Goal: Navigation & Orientation: Understand site structure

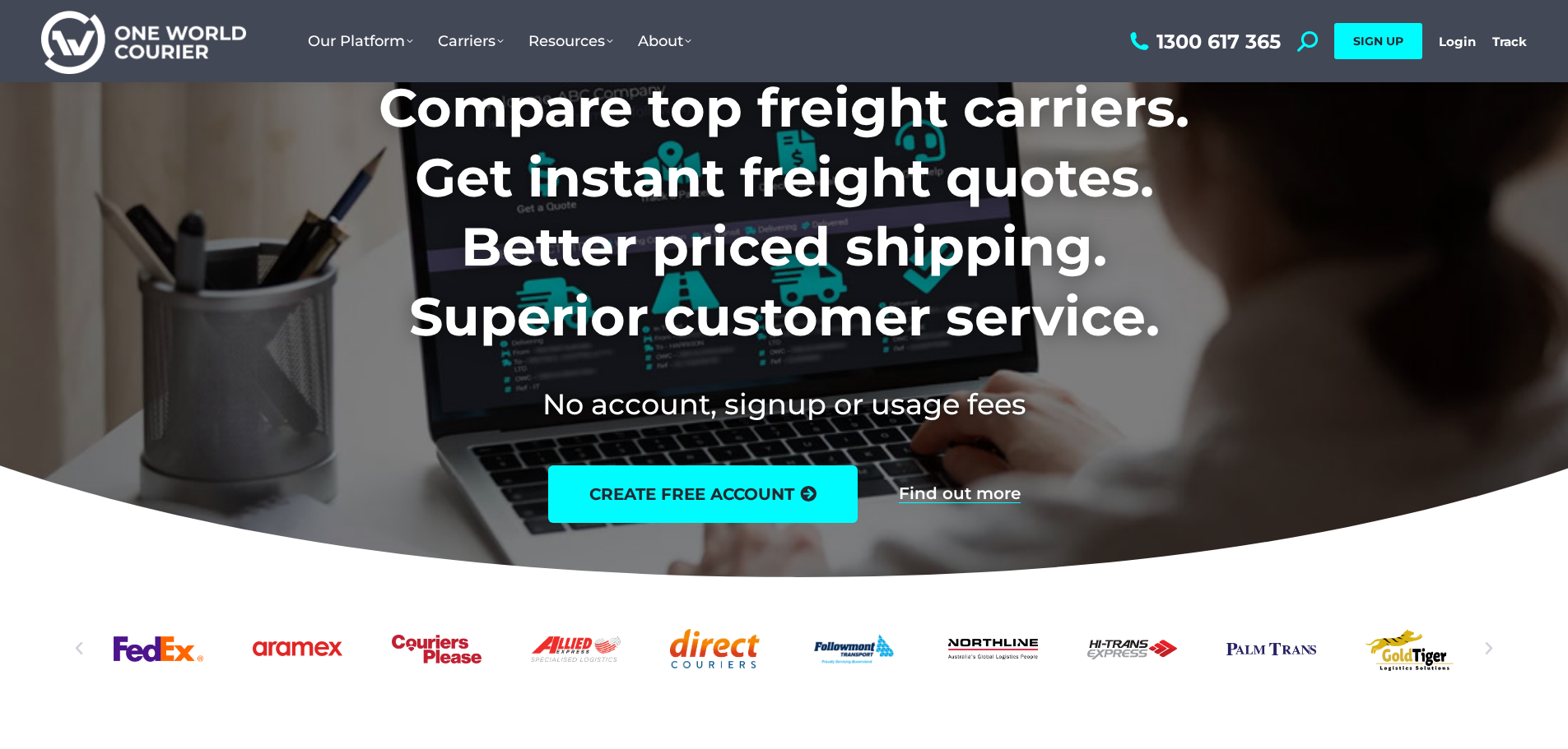
scroll to position [82, 0]
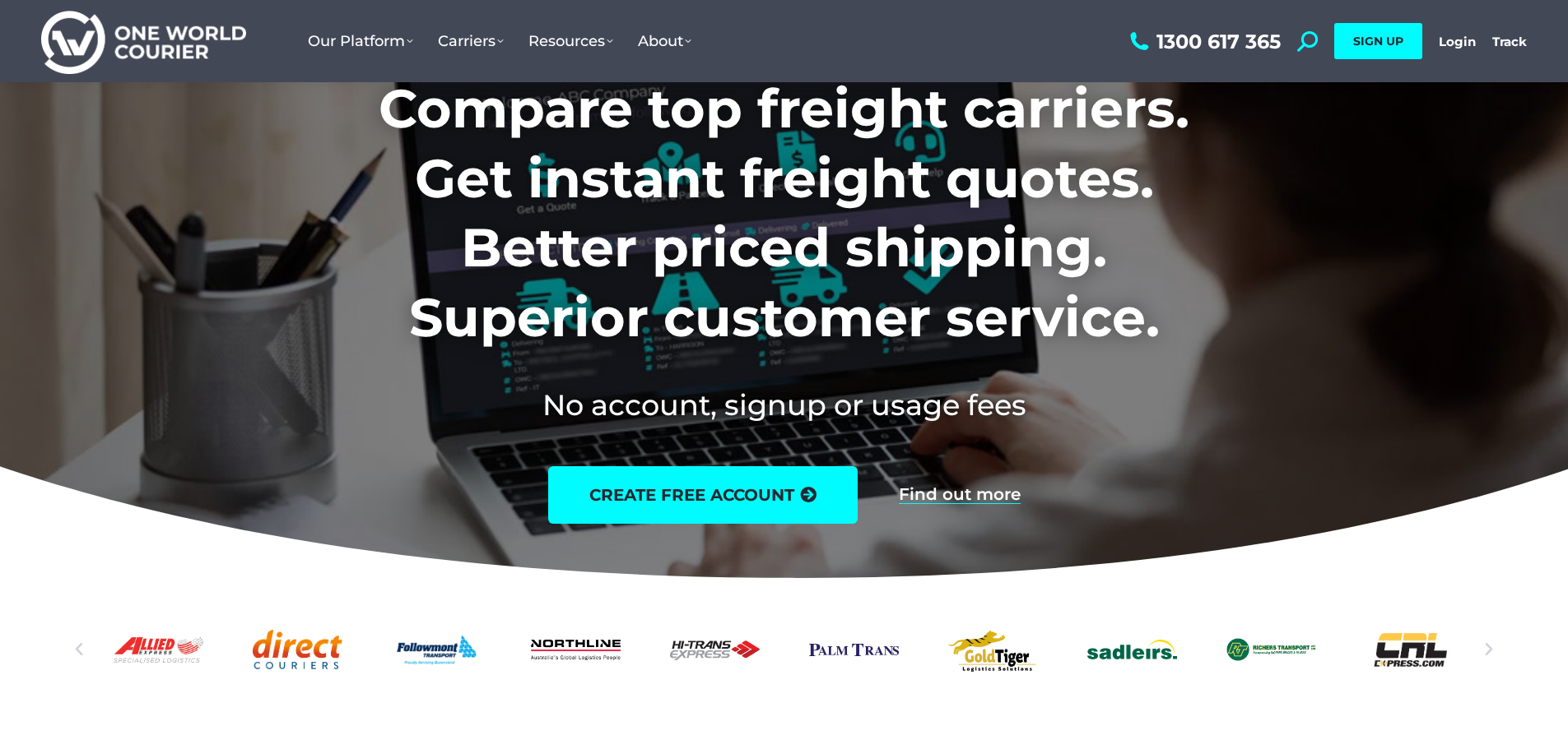
click at [1488, 654] on icon "Next slide" at bounding box center [1489, 650] width 16 height 16
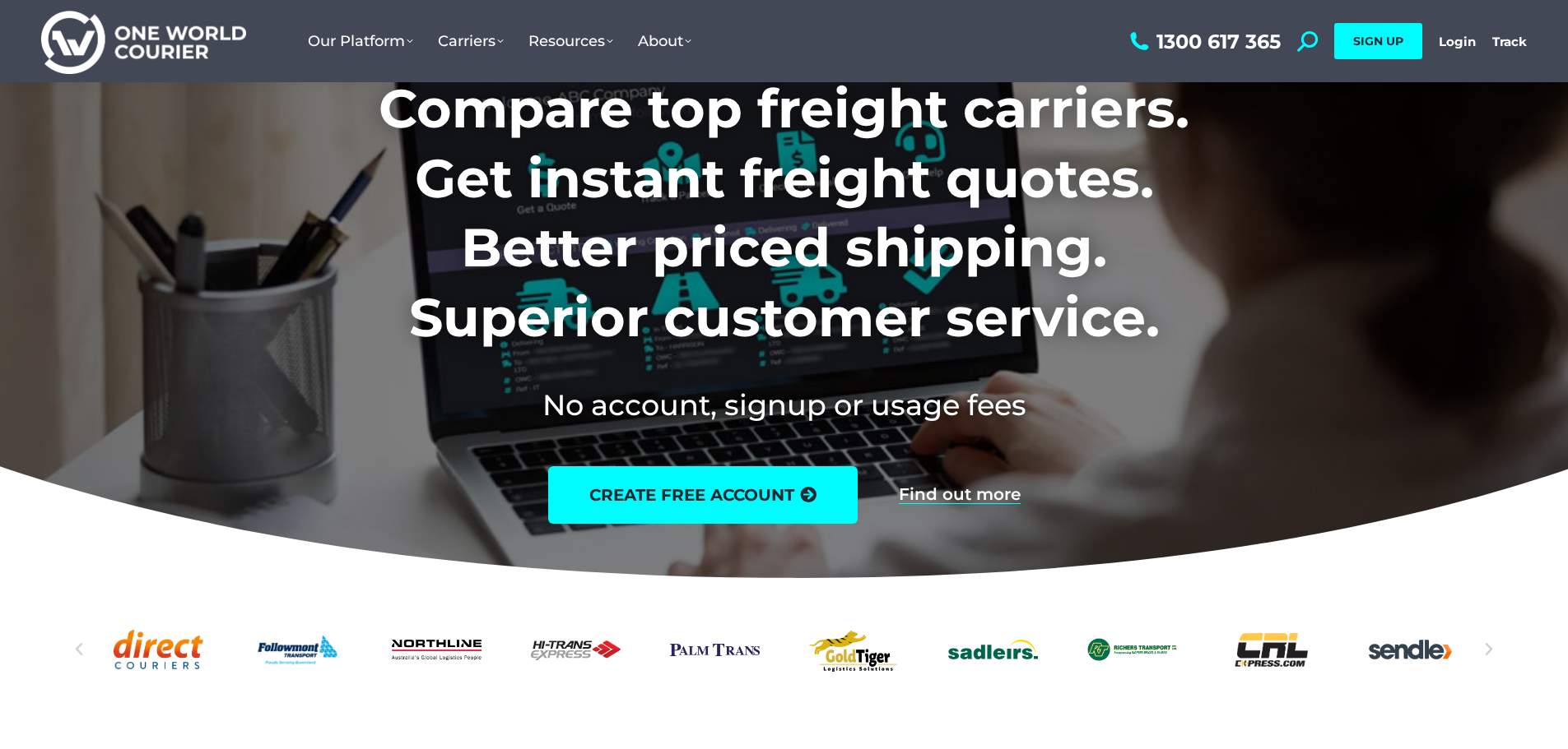
click at [1488, 654] on icon "Next slide" at bounding box center [1489, 650] width 16 height 16
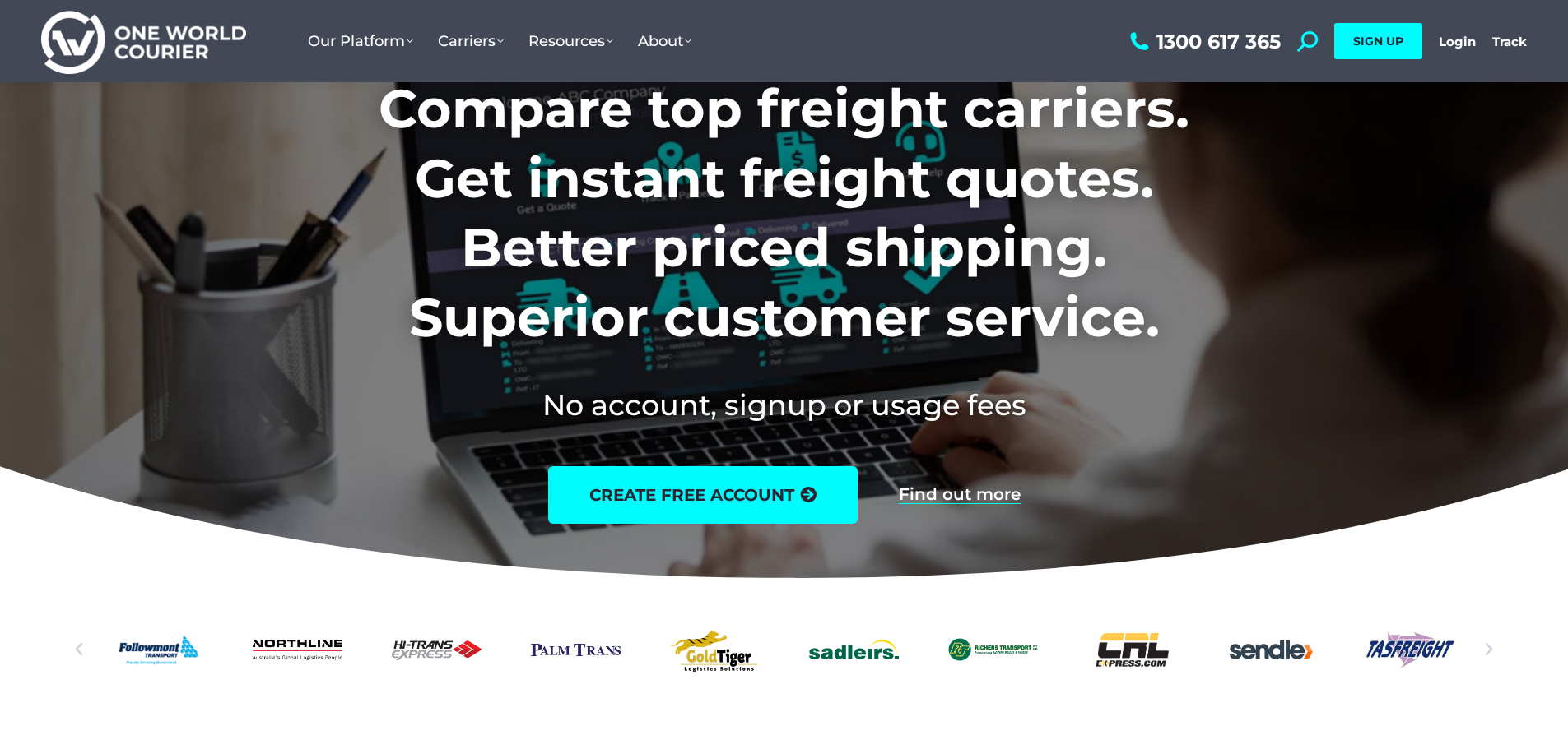
click at [1488, 654] on icon "Next slide" at bounding box center [1489, 650] width 16 height 16
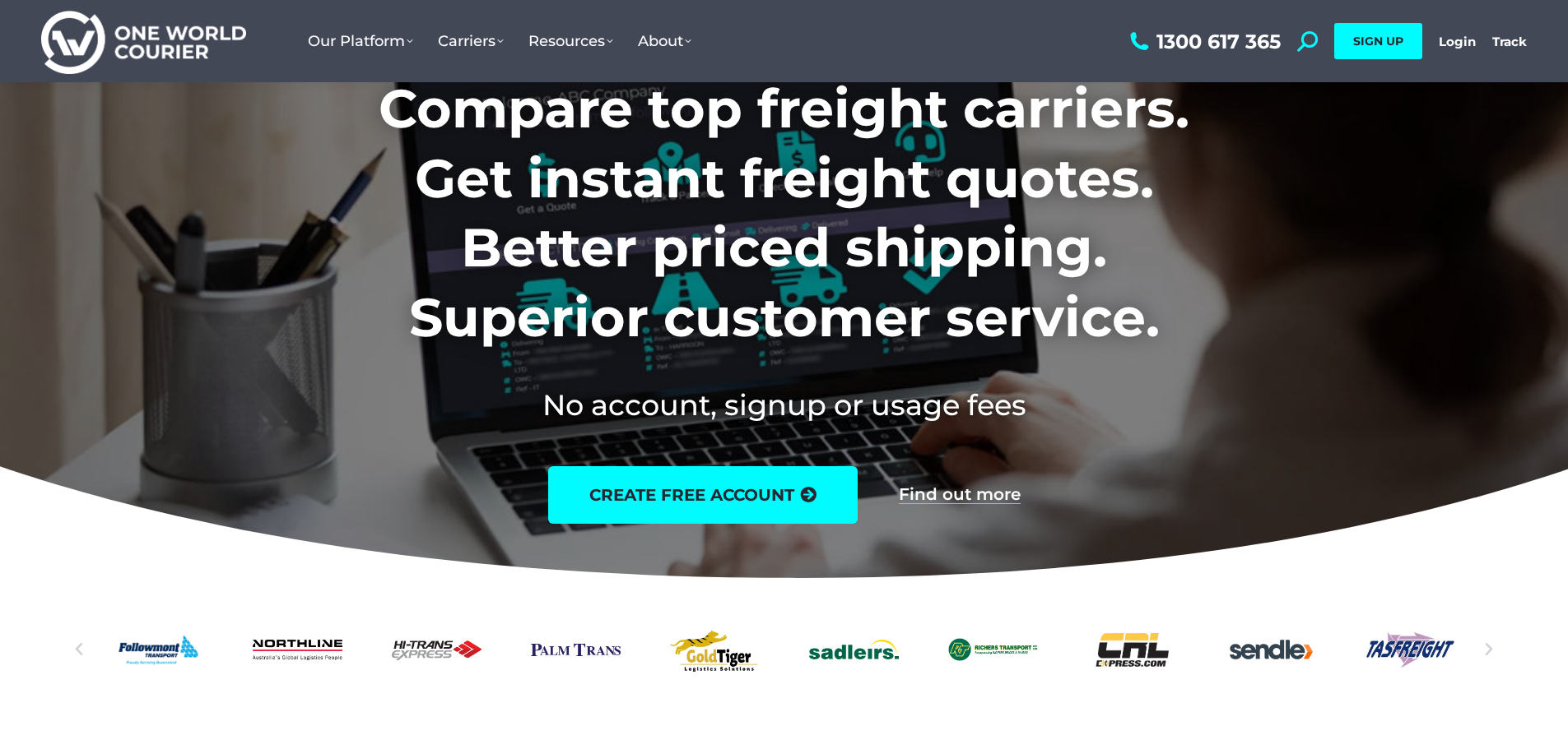
click at [1488, 654] on icon "Next slide" at bounding box center [1489, 650] width 16 height 16
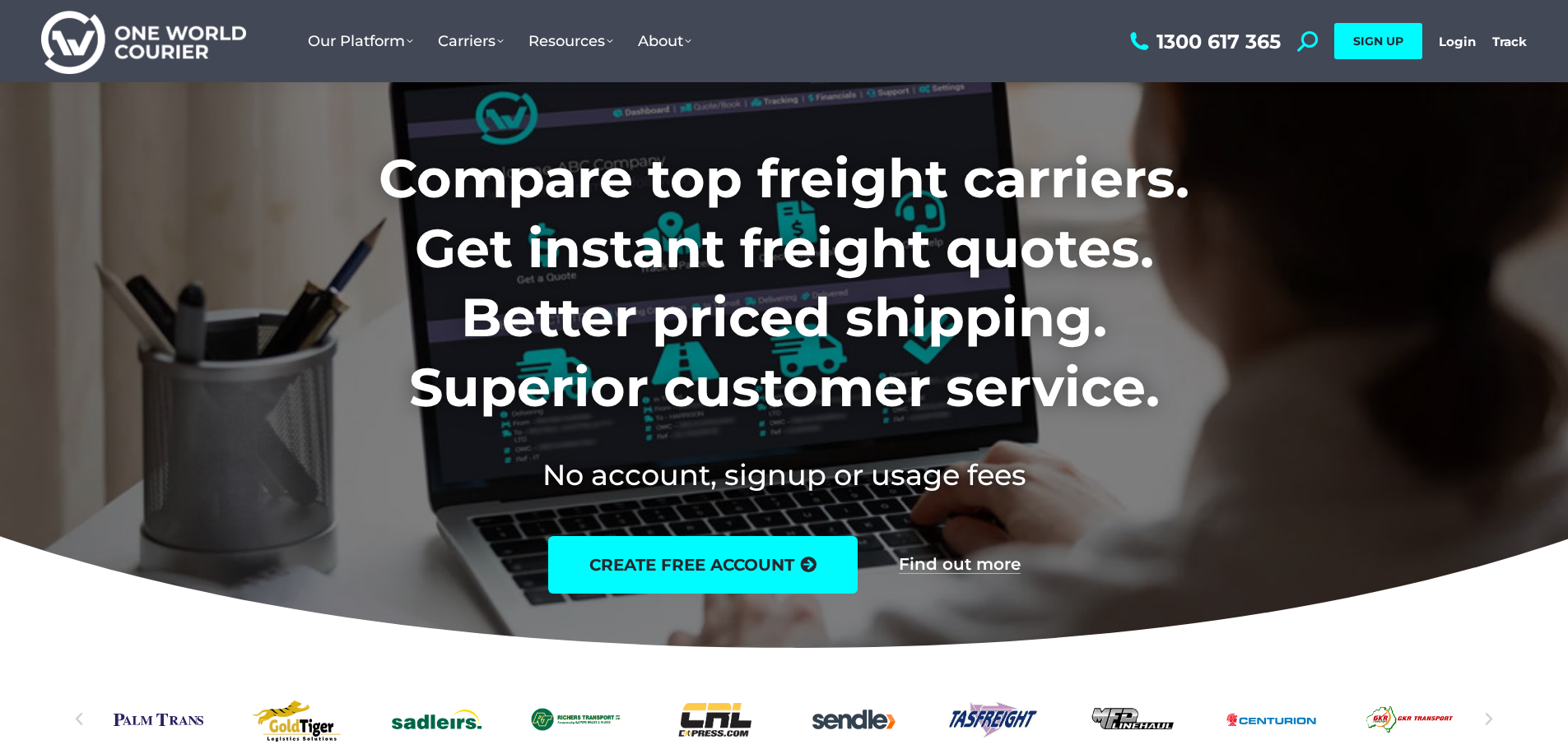
scroll to position [0, 0]
